Goal: Information Seeking & Learning: Learn about a topic

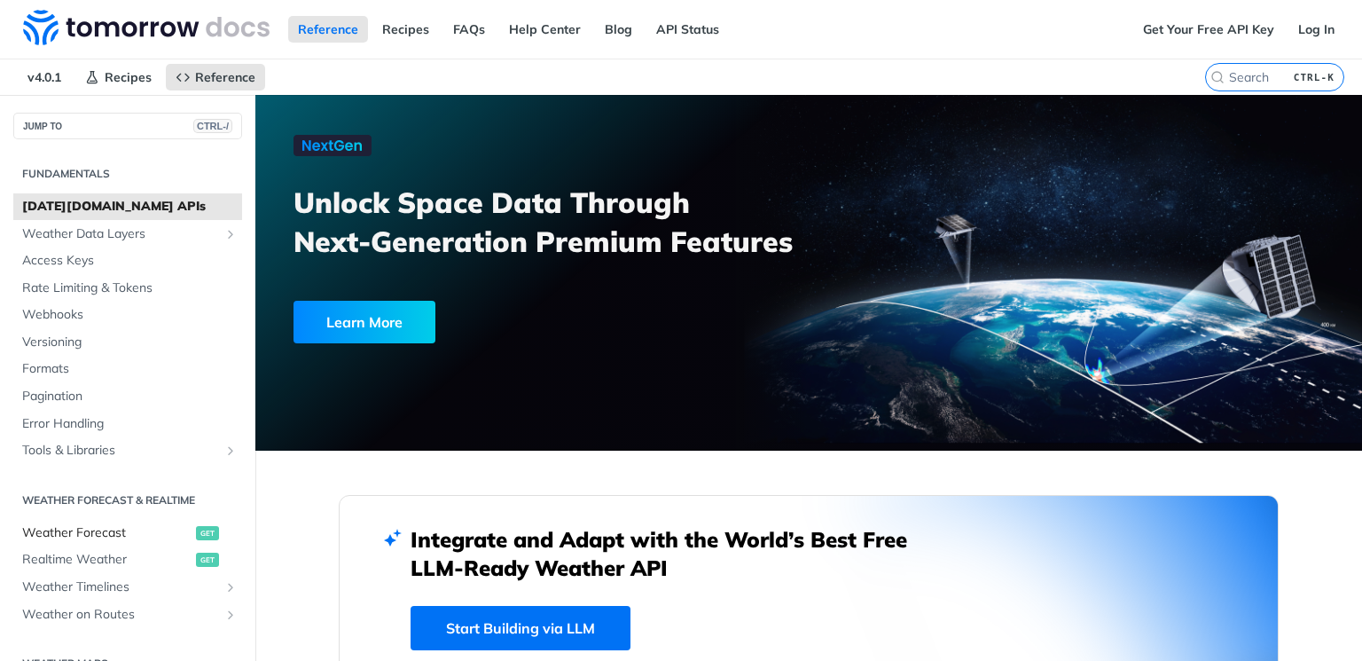
click at [85, 527] on span "Weather Forecast" at bounding box center [106, 533] width 169 height 18
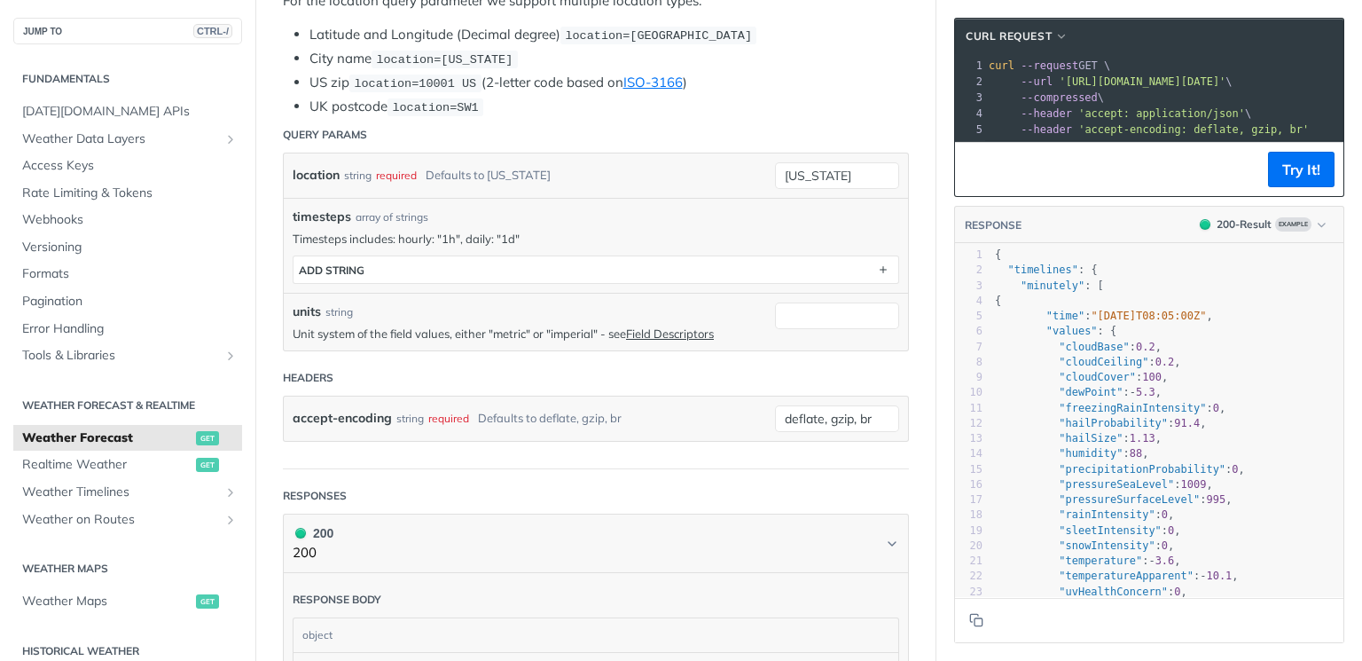
scroll to position [426, 0]
click at [1063, 475] on span ""precipitationProbability"" at bounding box center [1142, 469] width 167 height 12
click at [1060, 414] on span ""freezingRainIntensity"" at bounding box center [1132, 408] width 147 height 12
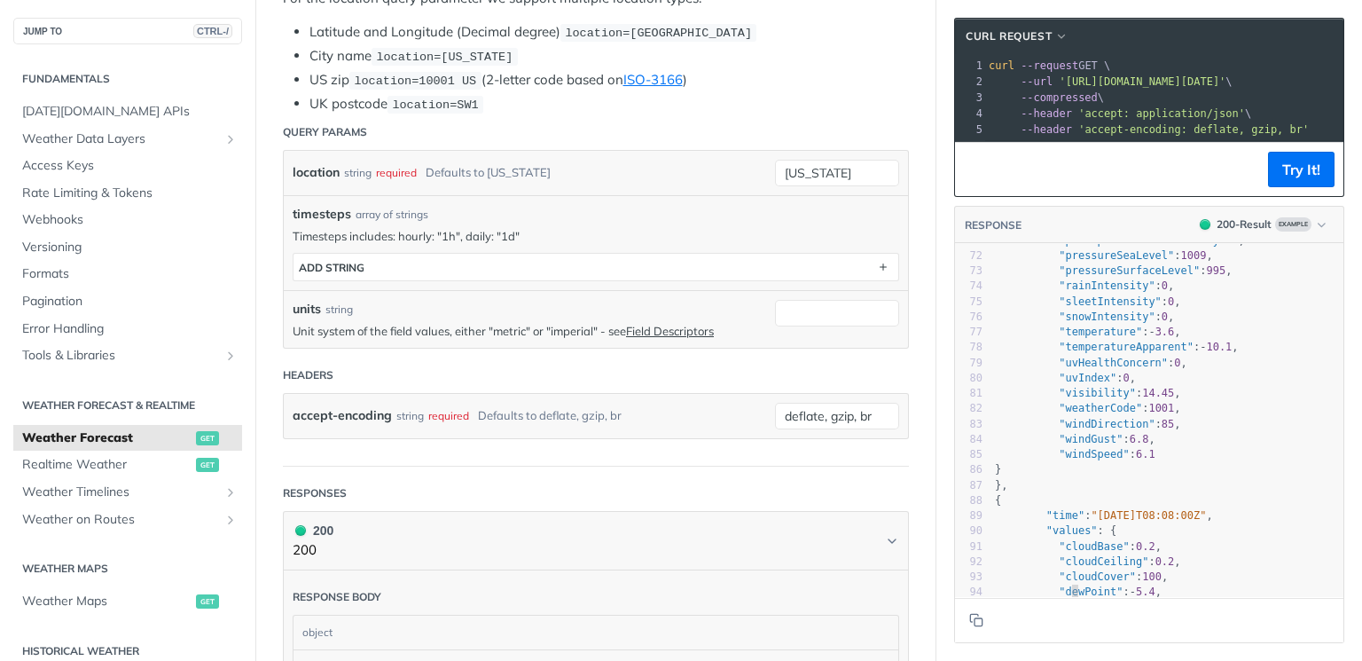
scroll to position [1100, 0]
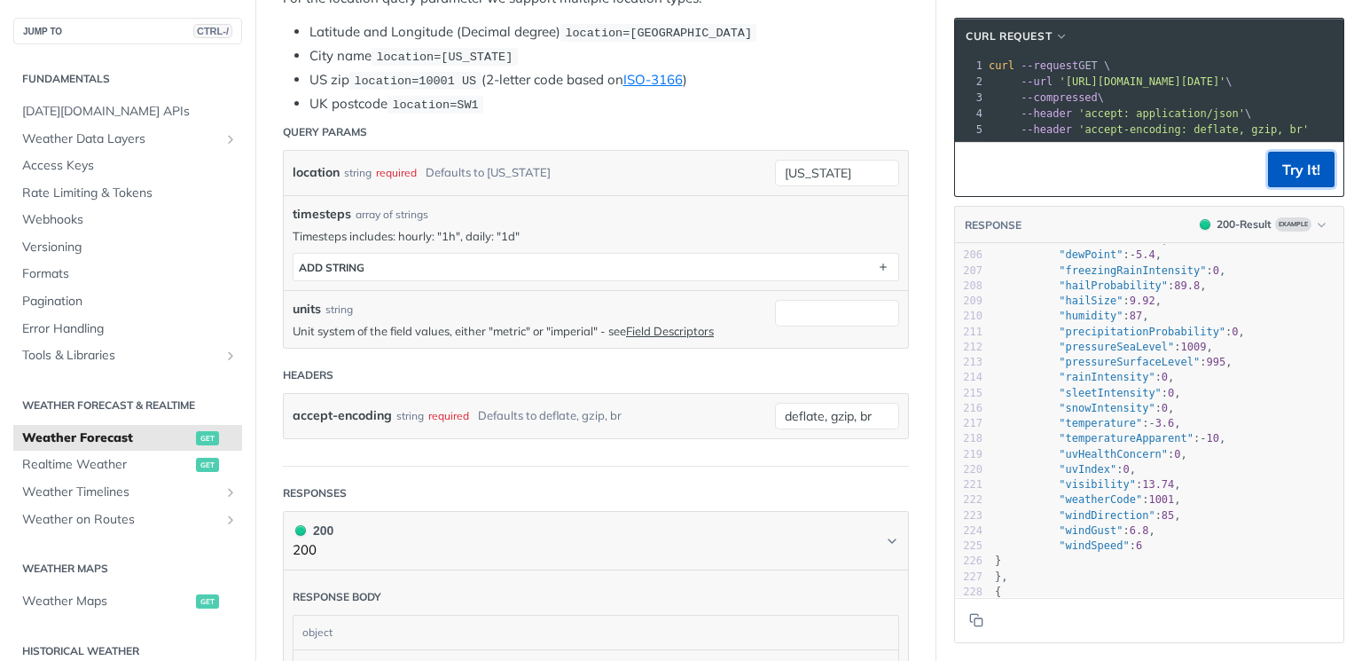
click at [1277, 176] on button "Try It!" at bounding box center [1301, 169] width 66 height 35
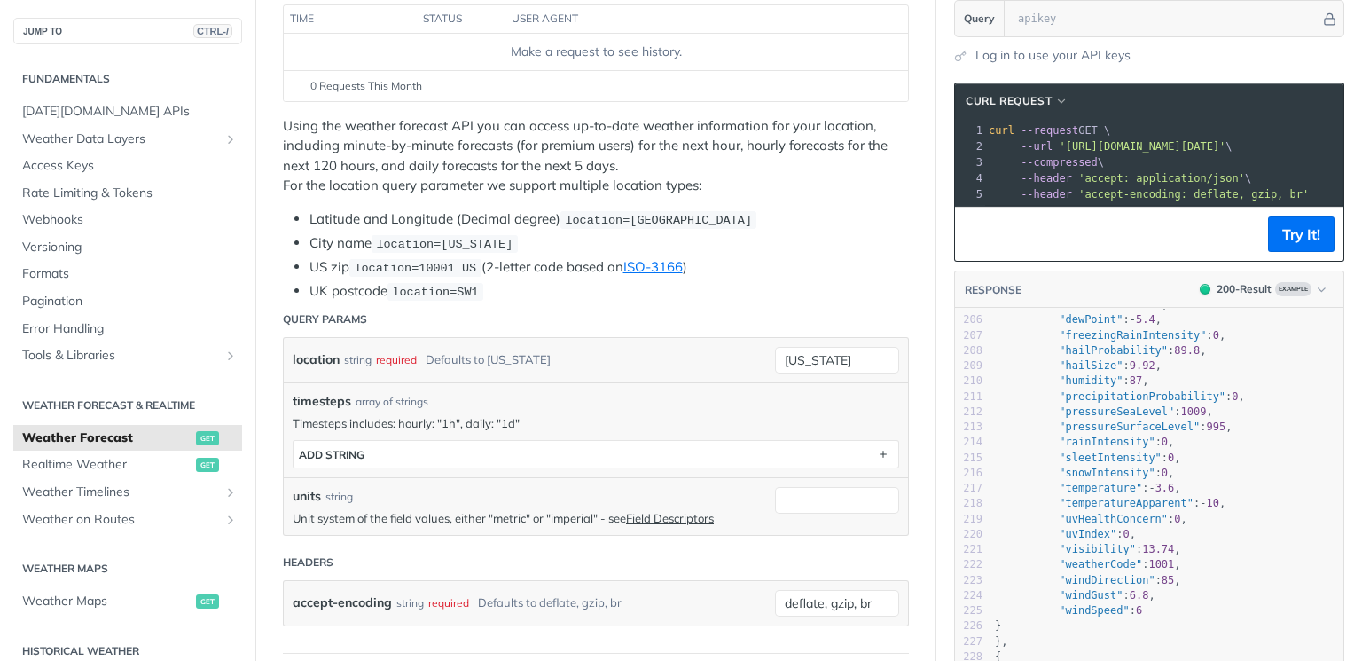
click at [528, 246] on li "City name location=[US_STATE]" at bounding box center [608, 243] width 599 height 20
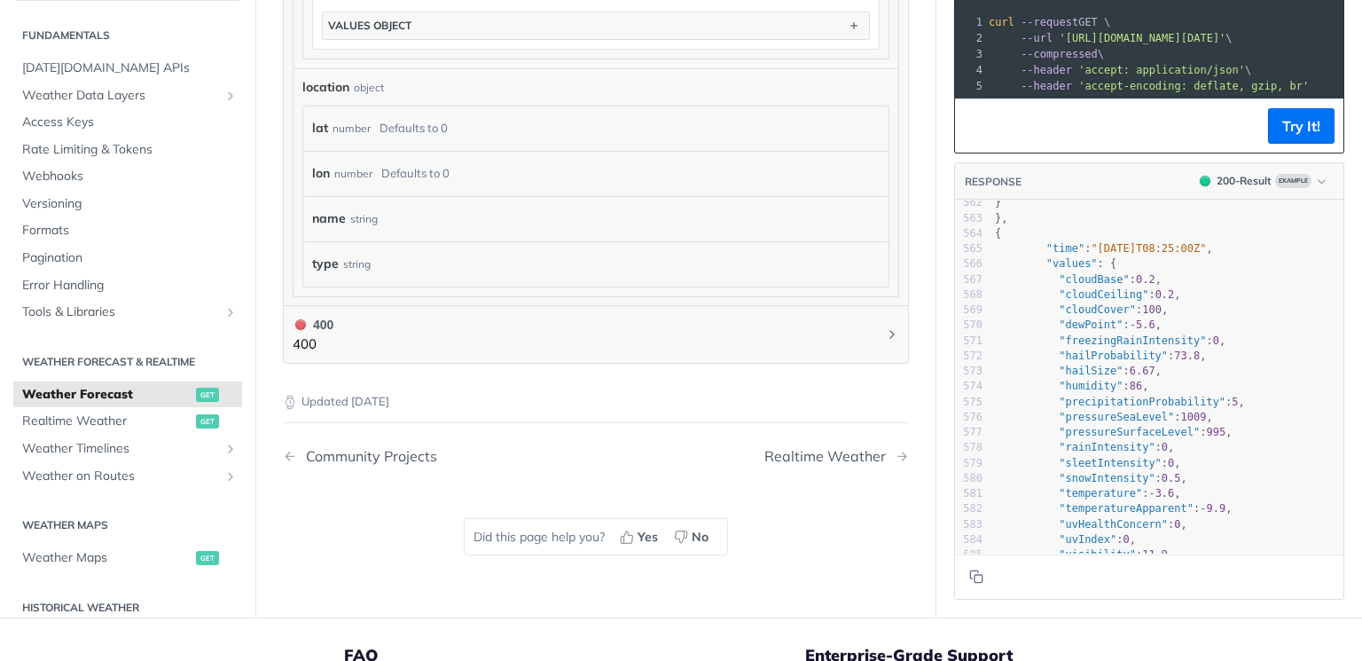
scroll to position [9283, 0]
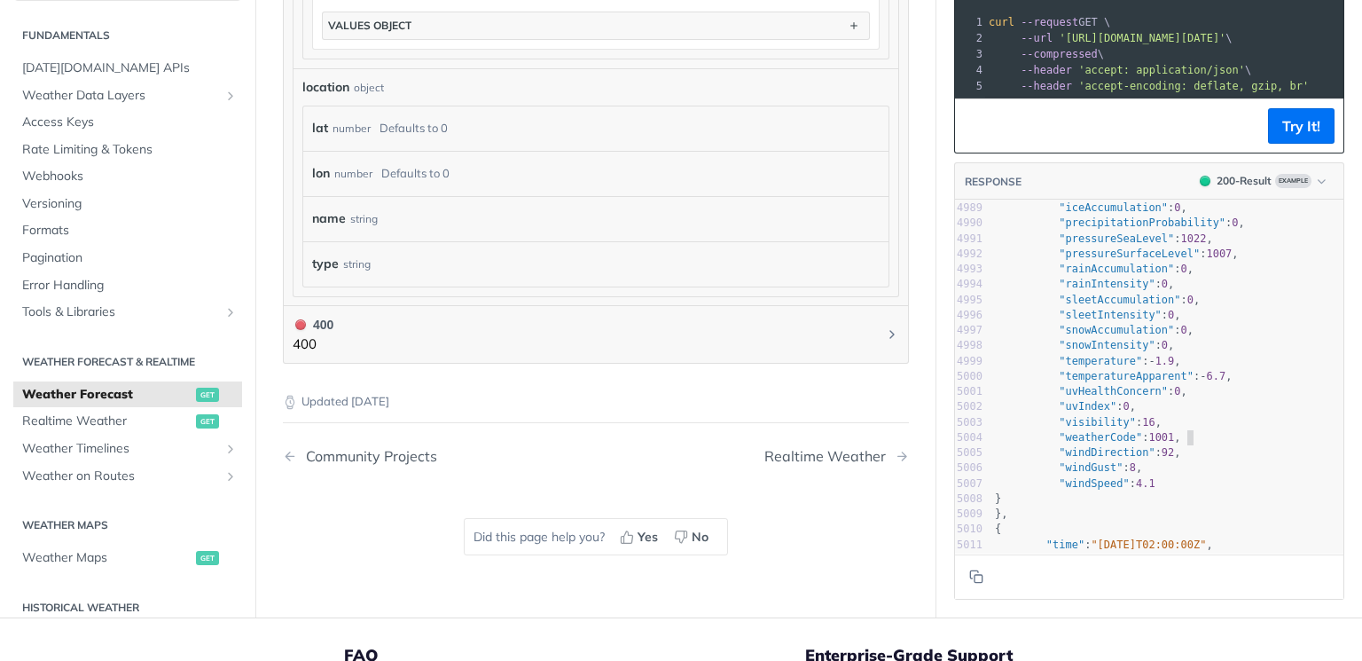
click at [1254, 445] on pre ""weatherCode" : 1001 ," at bounding box center [1167, 437] width 352 height 15
